Goal: Task Accomplishment & Management: Use online tool/utility

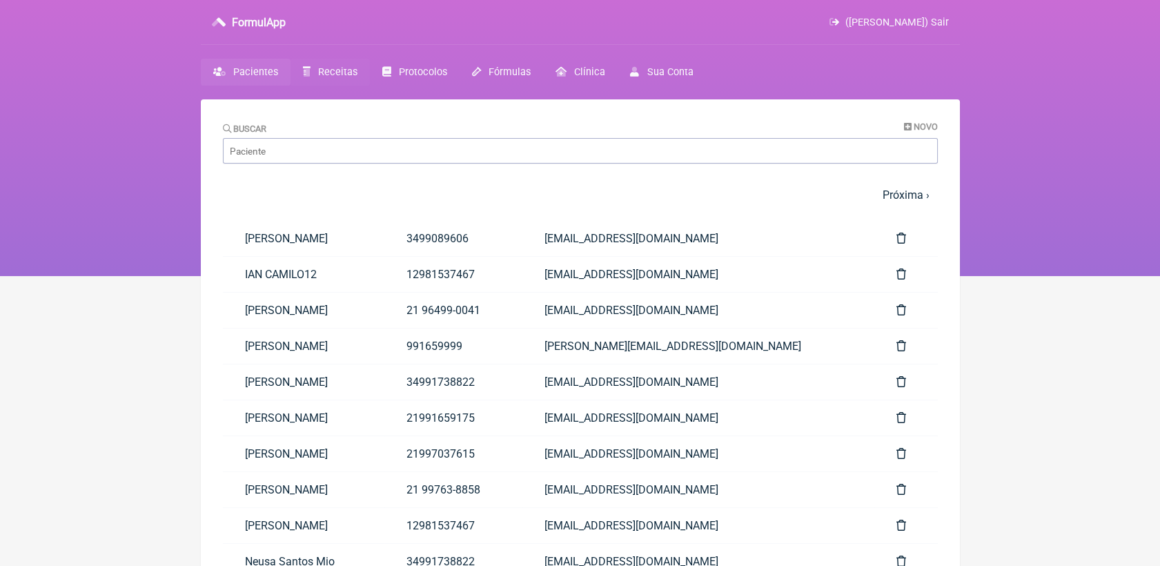
click at [324, 64] on link "Receitas" at bounding box center [329, 72] width 79 height 27
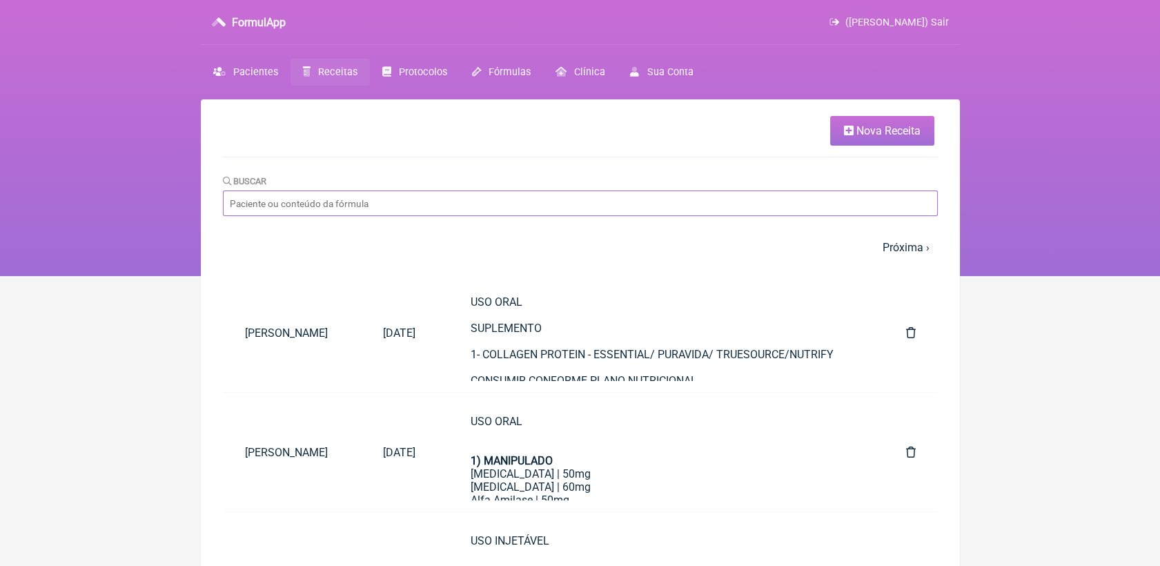
click at [413, 207] on input "Buscar" at bounding box center [580, 203] width 715 height 26
type input "AMANDA ME"
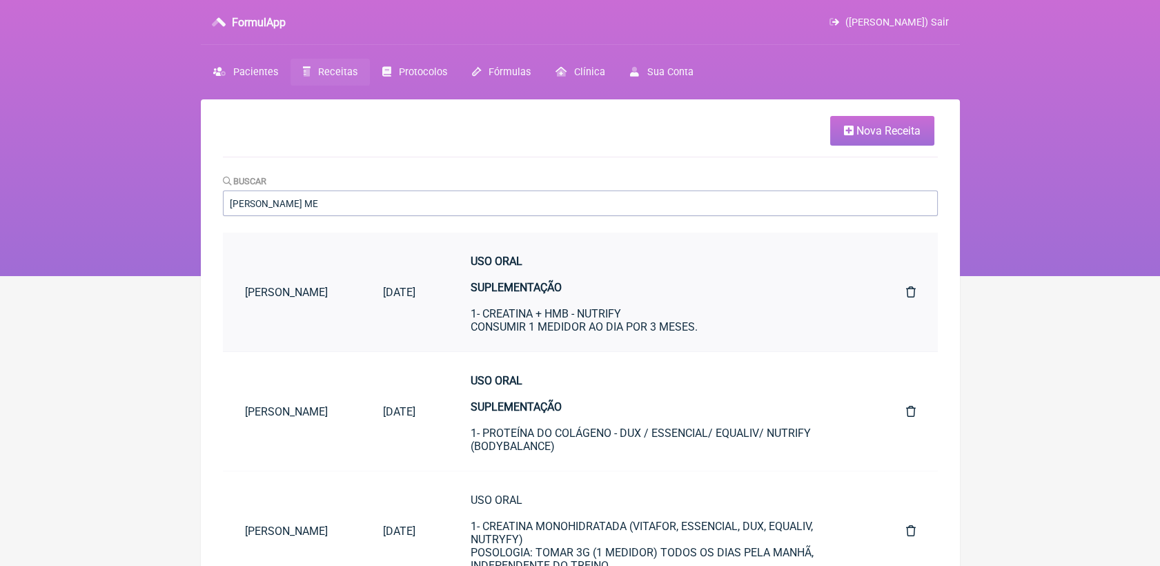
click at [591, 326] on div "USO ORAL SUPLEMENTAÇÃO 1- CREATINA + HMB - NUTRIFY CONSUMIR 1 MEDIDOR AO DIA PO…" at bounding box center [661, 314] width 380 height 118
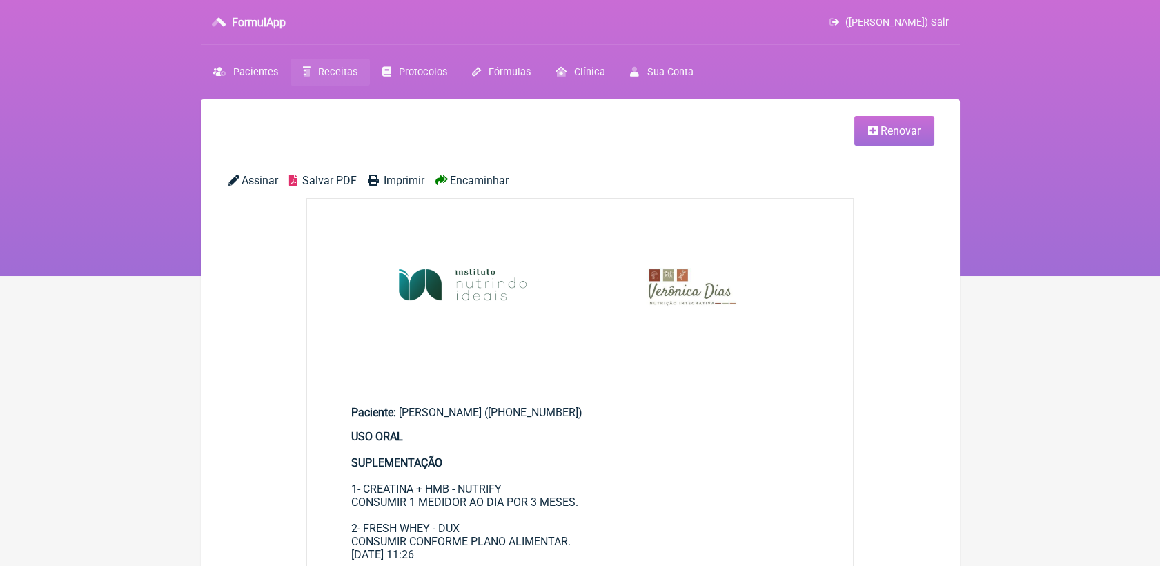
click at [858, 132] on link "Renovar" at bounding box center [894, 131] width 80 height 30
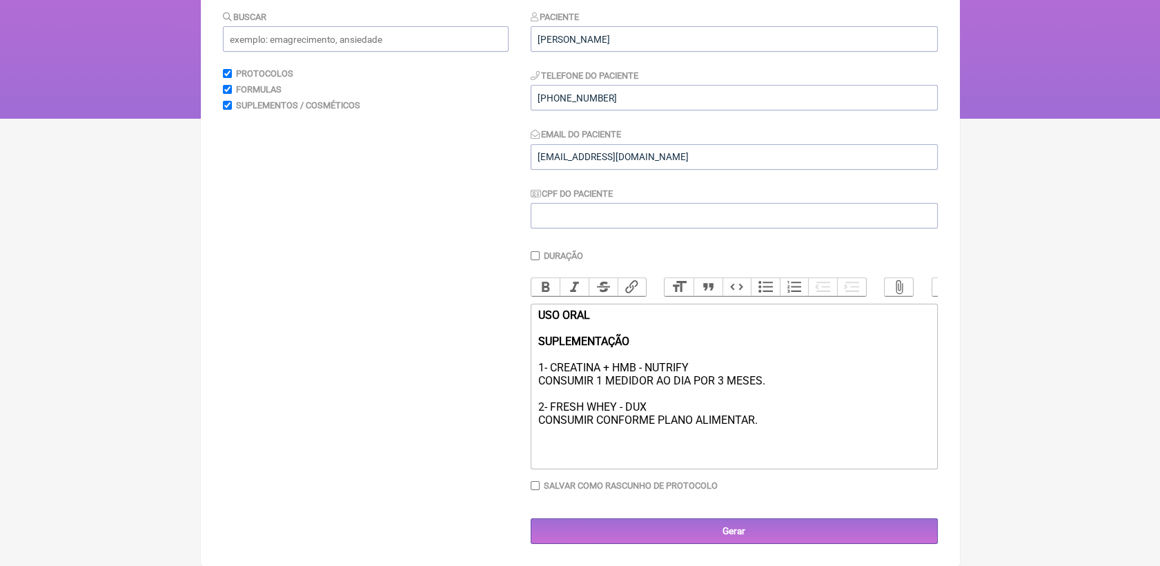
scroll to position [173, 0]
drag, startPoint x: 605, startPoint y: 368, endPoint x: 709, endPoint y: 365, distance: 103.6
click at [709, 365] on div "USO ORAL SUPLEMENTAÇÃO 1- CREATINA + HMB - NUTRIFY CONSUMIR 1 MEDIDOR AO DIA PO…" at bounding box center [733, 367] width 392 height 118
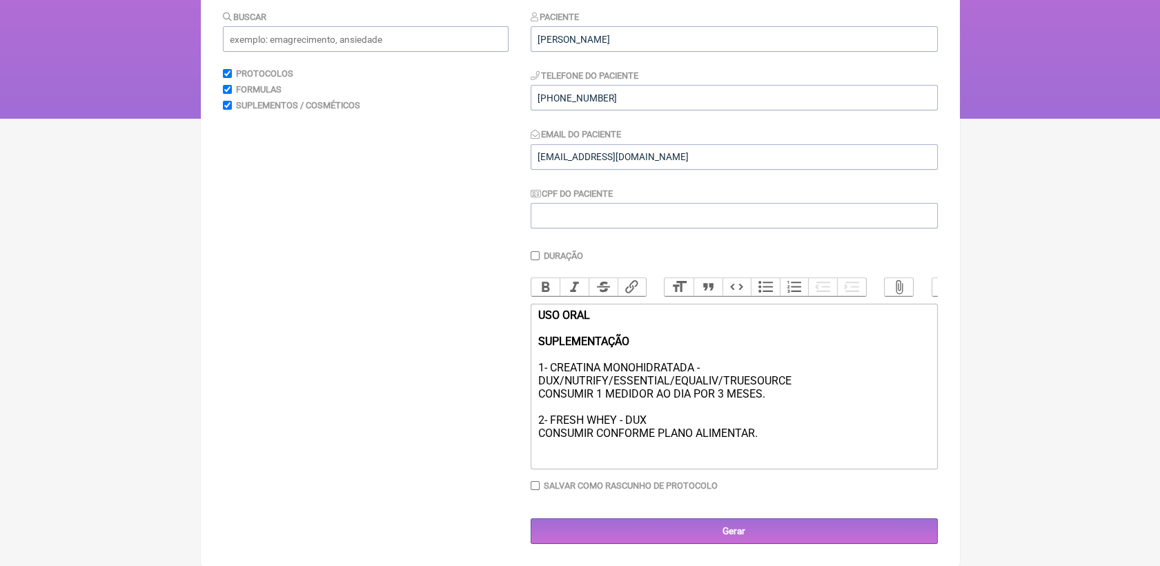
drag, startPoint x: 693, startPoint y: 393, endPoint x: 780, endPoint y: 398, distance: 87.8
click at [780, 398] on div "USO ORAL SUPLEMENTAÇÃO 1- CREATINA MONOHIDRATADA - DUX/NUTRIFY/ESSENTIAL/EQUALI…" at bounding box center [733, 373] width 392 height 131
drag, startPoint x: 549, startPoint y: 417, endPoint x: 655, endPoint y: 426, distance: 106.6
click at [655, 426] on div "USO ORAL SUPLEMENTAÇÃO 1- CREATINA MONOHIDRATADA - DUX/NUTRIFY/ESSENTIAL/EQUALI…" at bounding box center [733, 373] width 392 height 131
click at [384, 320] on div "Buscar Protocolos Formulas Suplementos / Cosméticos" at bounding box center [366, 277] width 286 height 535
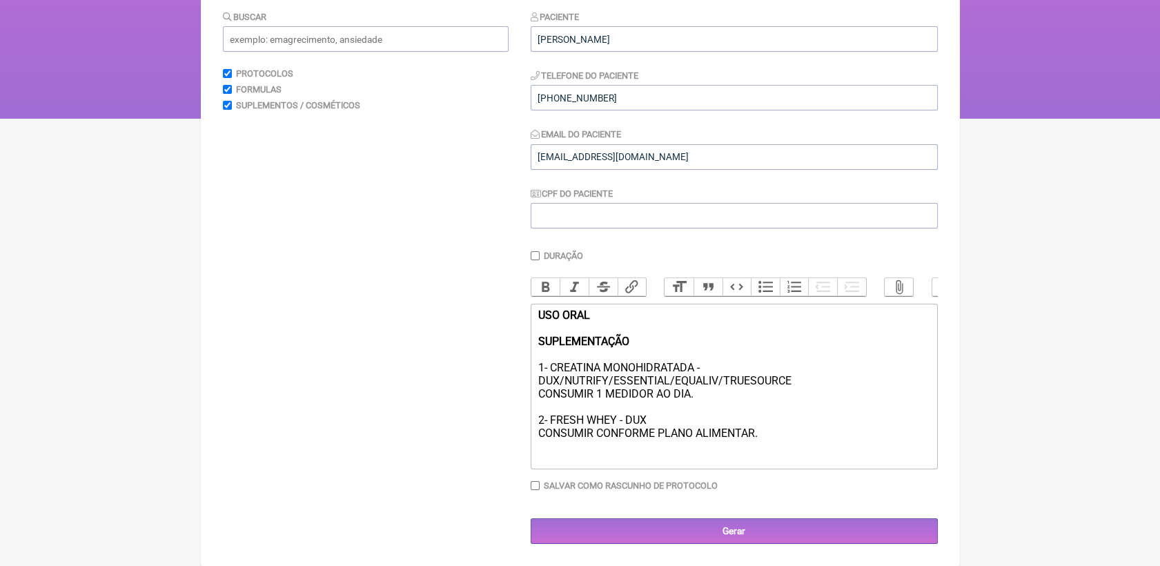
click at [488, 343] on div "Buscar Protocolos Formulas Suplementos / Cosméticos" at bounding box center [366, 277] width 286 height 535
click at [642, 422] on div "USO ORAL SUPLEMENTAÇÃO 1- CREATINA MONOHIDRATADA - DUX/NUTRIFY/ESSENTIAL/EQUALI…" at bounding box center [733, 373] width 392 height 131
drag, startPoint x: 647, startPoint y: 422, endPoint x: 549, endPoint y: 420, distance: 98.0
click at [549, 420] on div "USO ORAL SUPLEMENTAÇÃO 1- CREATINA MONOHIDRATADA - DUX/NUTRIFY/ESSENTIAL/EQUALI…" at bounding box center [733, 373] width 392 height 131
click at [794, 417] on div "USO ORAL SUPLEMENTAÇÃO 1- CREATINA MONOHIDRATADA - DUX/NUTRIFY/ESSENTIAL/EQUALI…" at bounding box center [733, 373] width 392 height 131
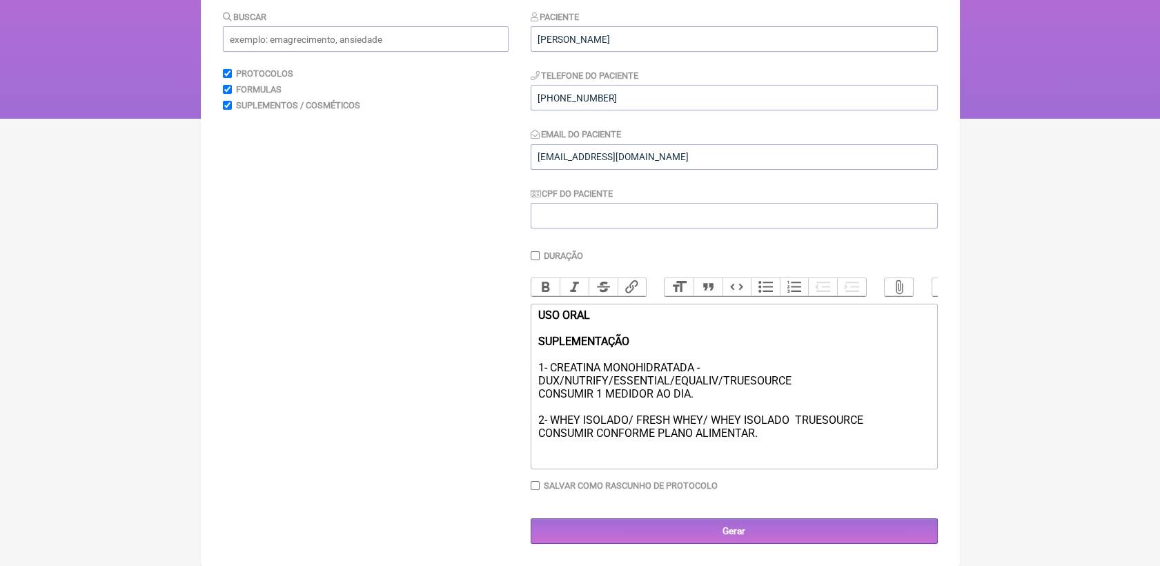
click at [795, 420] on div "USO ORAL SUPLEMENTAÇÃO 1- CREATINA MONOHIDRATADA - DUX/NUTRIFY/ESSENTIAL/EQUALI…" at bounding box center [733, 373] width 392 height 131
click at [833, 443] on trix-editor "USO ORAL SUPLEMENTAÇÃO 1- CREATINA MONOHIDRATADA - DUX/NUTRIFY/ESSENTIAL/EQUALI…" at bounding box center [734, 387] width 407 height 166
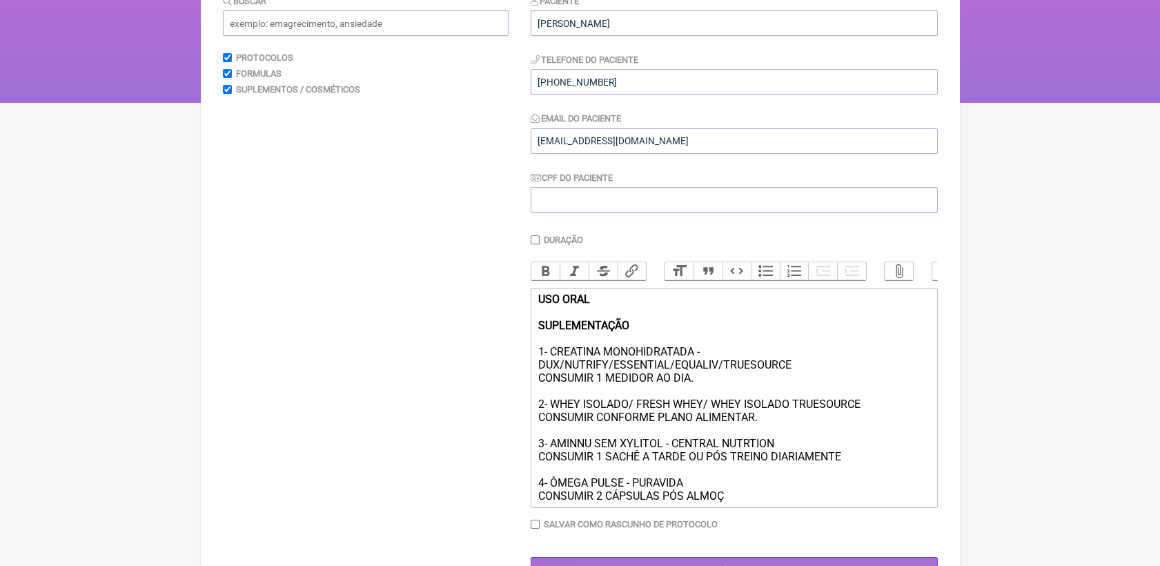
type trix-editor "<div><strong>USO ORAL<br><br>SUPLEMENTAÇÃO</strong><br><br>1- CREATINA MONOHIDR…"
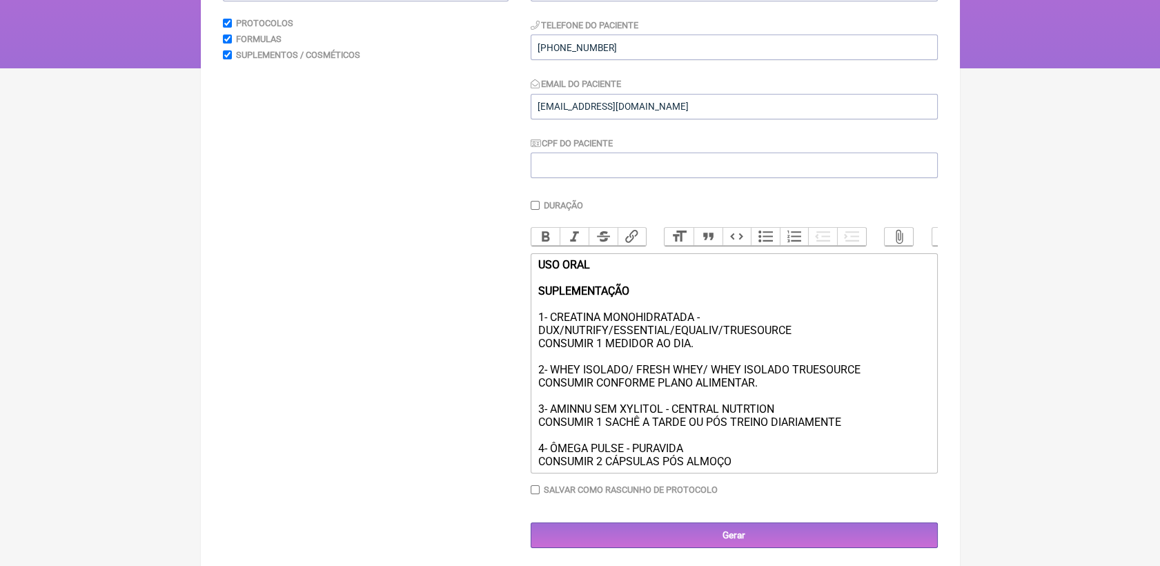
scroll to position [233, 0]
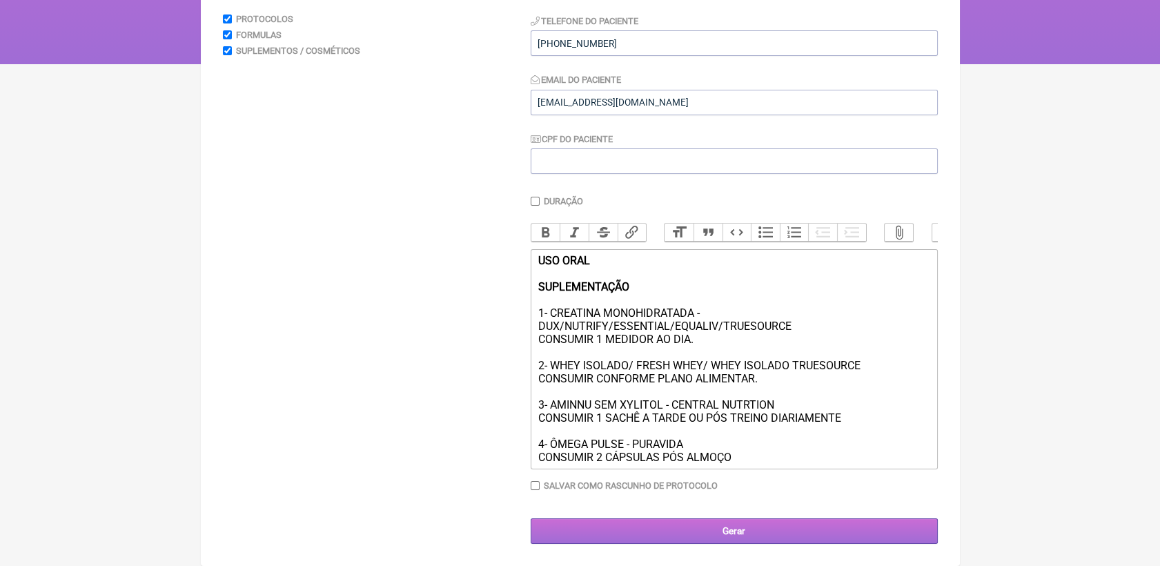
click at [756, 524] on input "Gerar" at bounding box center [734, 531] width 407 height 26
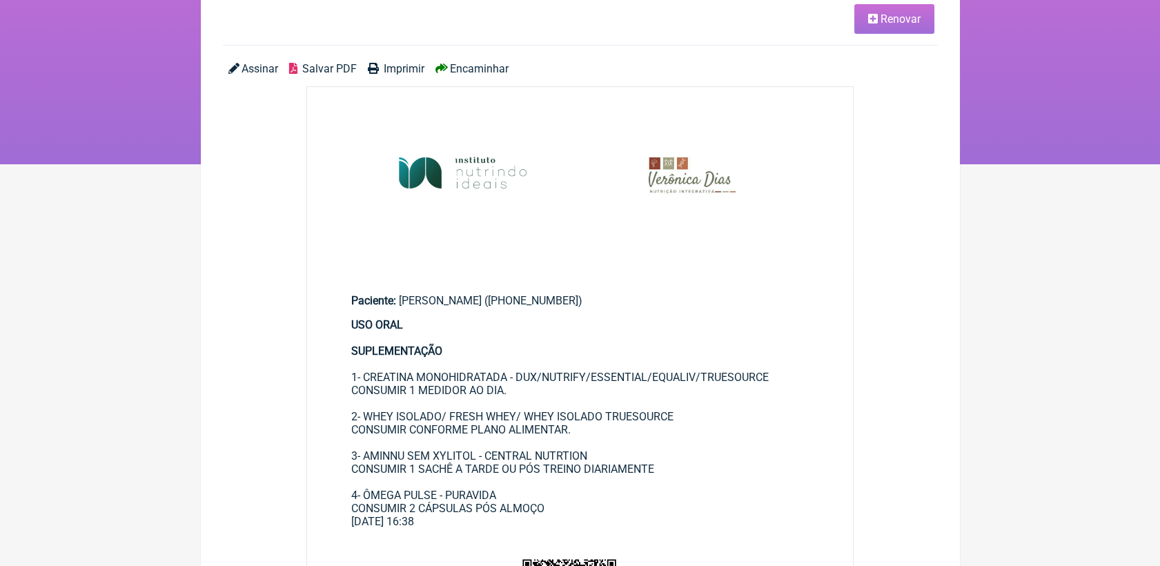
scroll to position [77, 0]
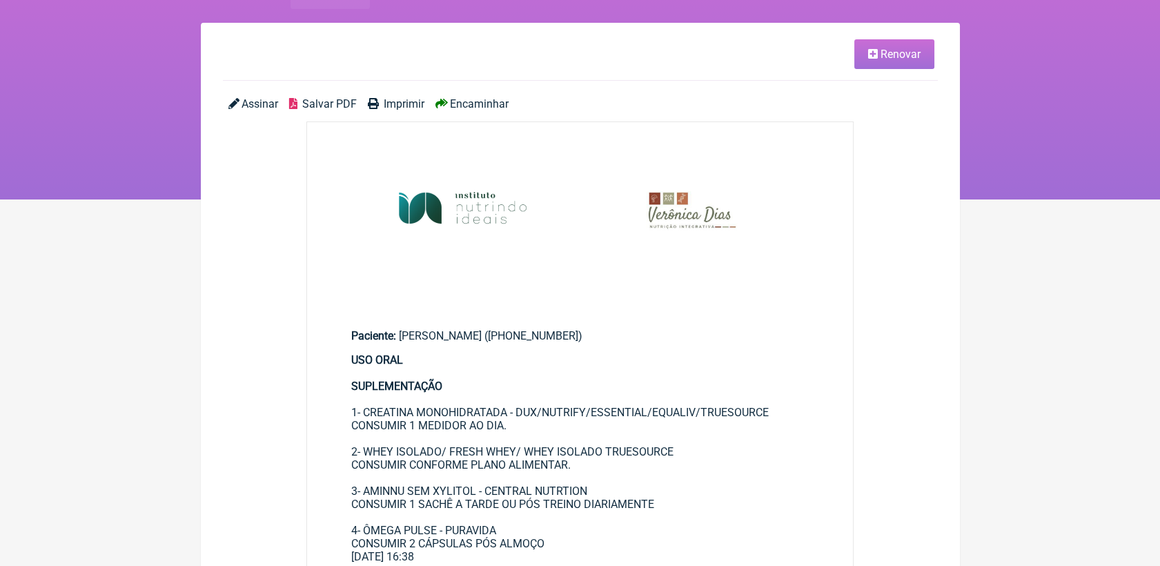
click at [339, 107] on span "Salvar PDF" at bounding box center [329, 103] width 55 height 13
